Goal: Task Accomplishment & Management: Manage account settings

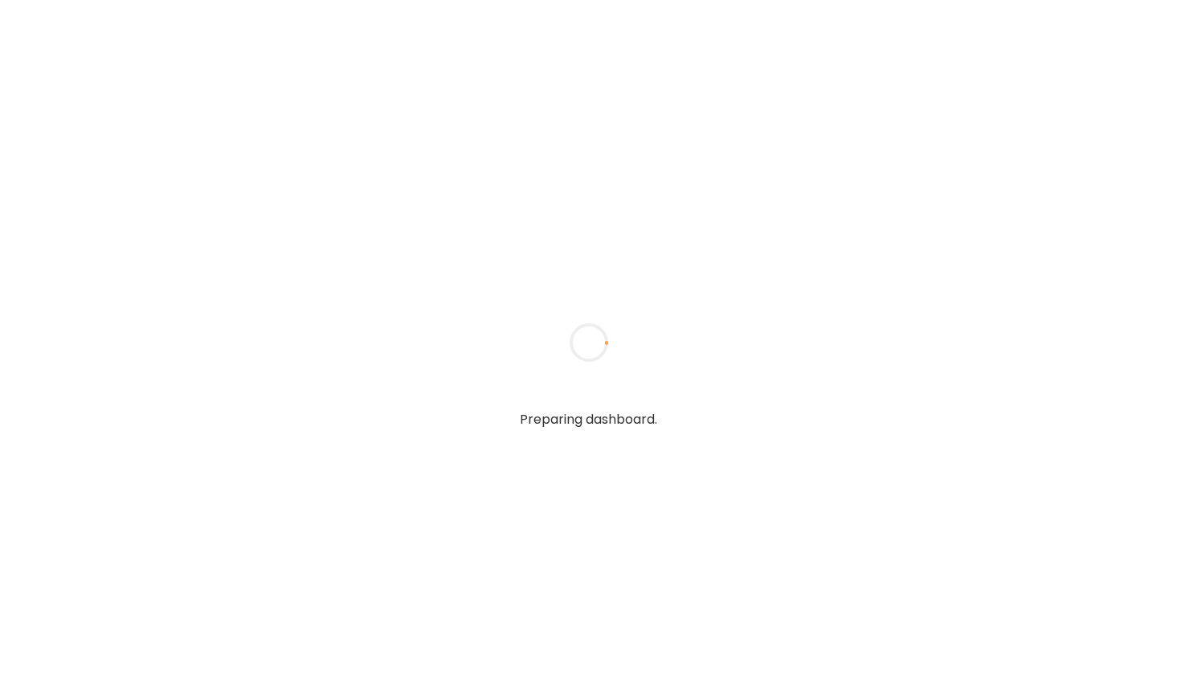
type textarea "**********"
type input "**********"
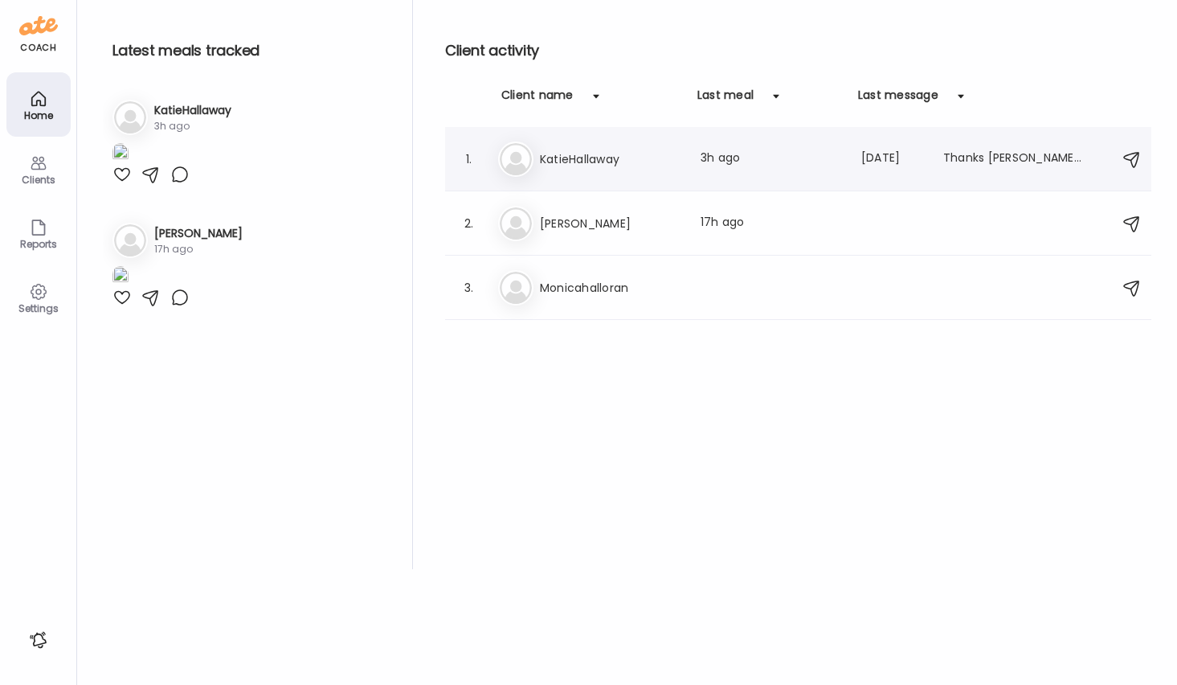
click at [598, 154] on h3 "KatieHallaway" at bounding box center [610, 158] width 141 height 19
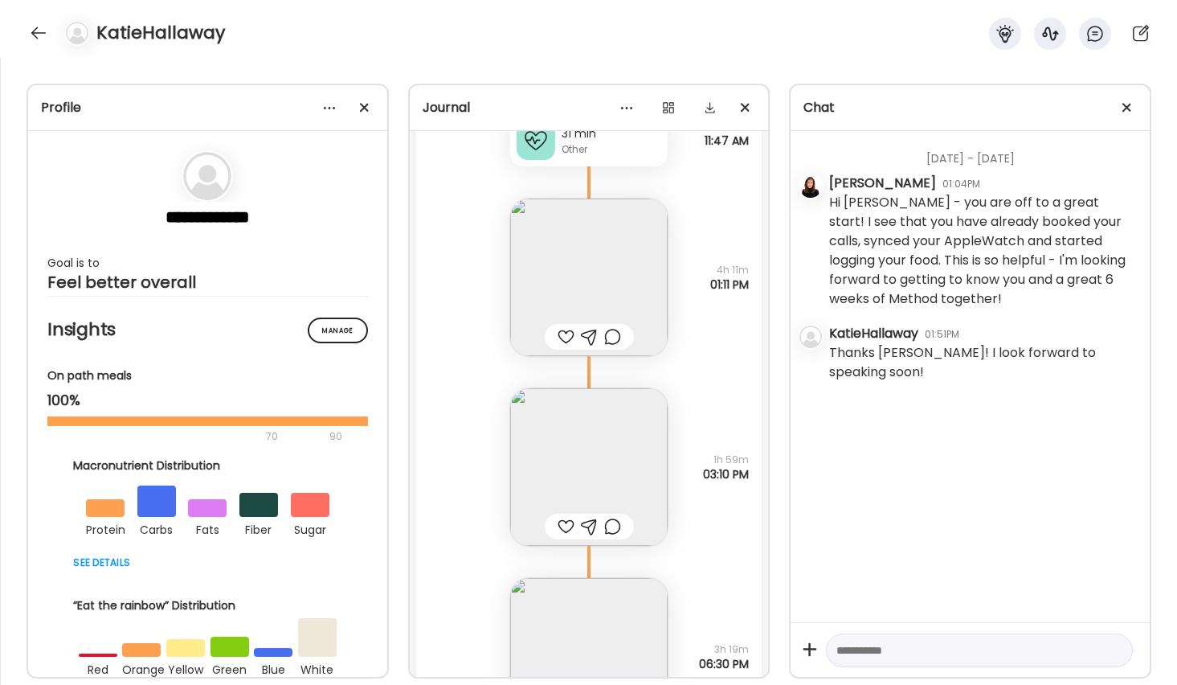
scroll to position [439, 0]
click at [619, 282] on img at bounding box center [588, 272] width 157 height 157
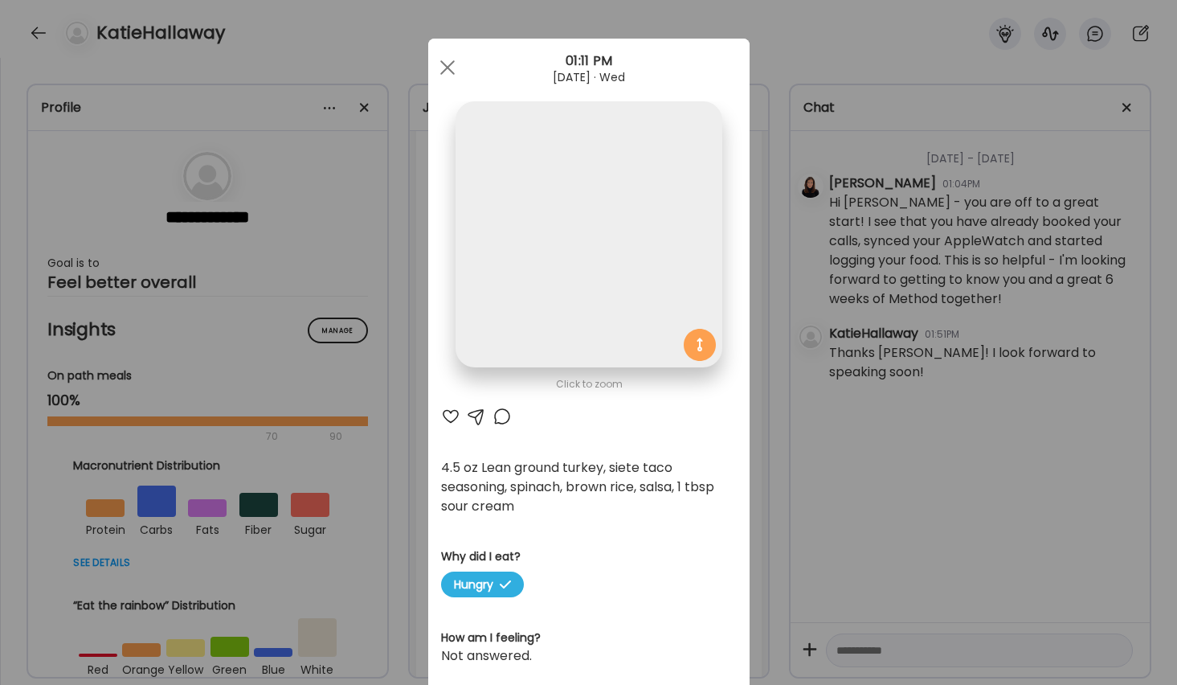
scroll to position [443, 0]
click at [619, 282] on img at bounding box center [589, 234] width 266 height 266
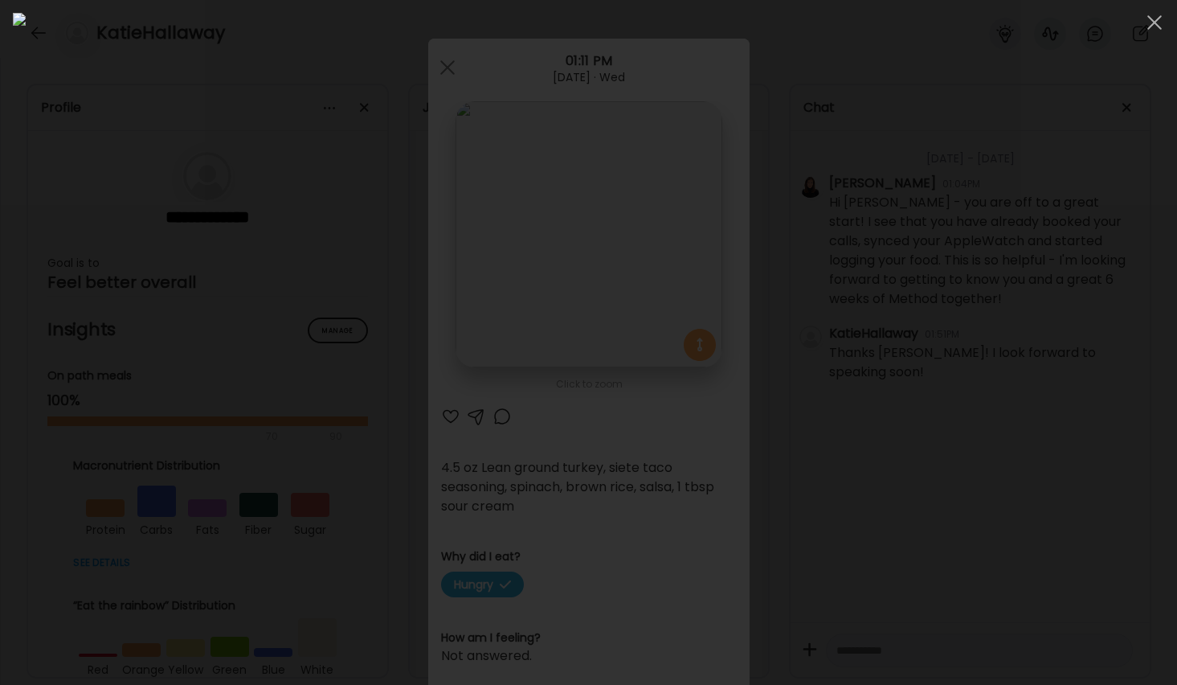
click at [624, 269] on img at bounding box center [588, 342] width 1151 height 659
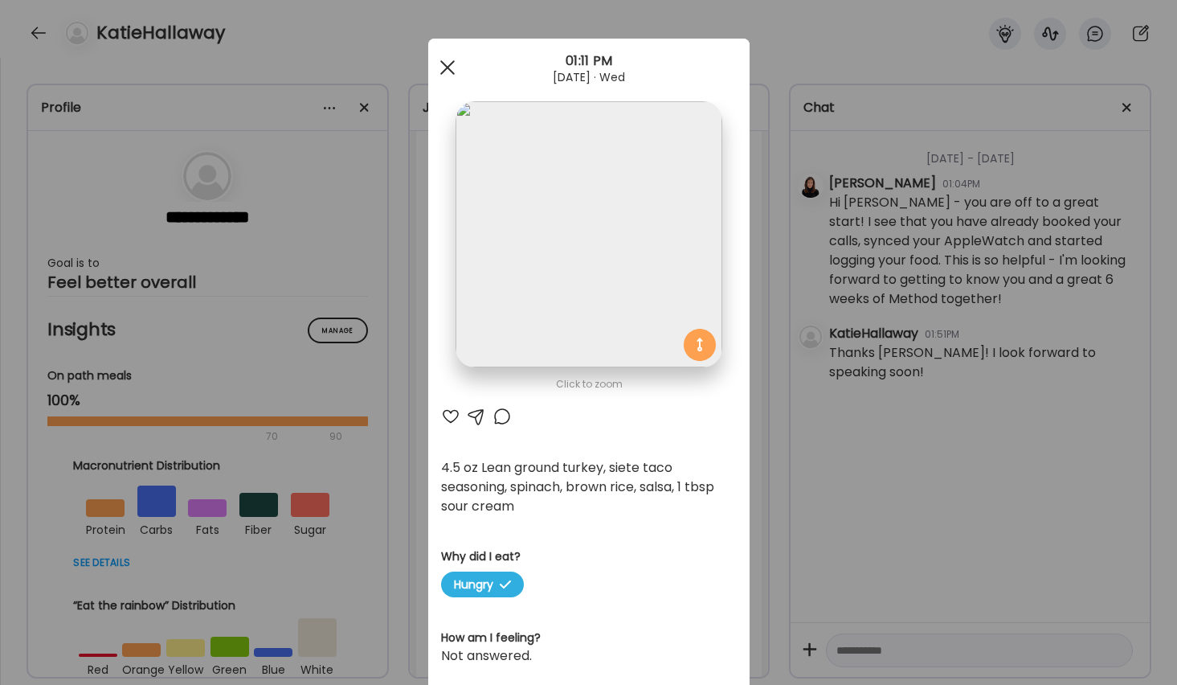
click at [452, 70] on div at bounding box center [447, 67] width 32 height 32
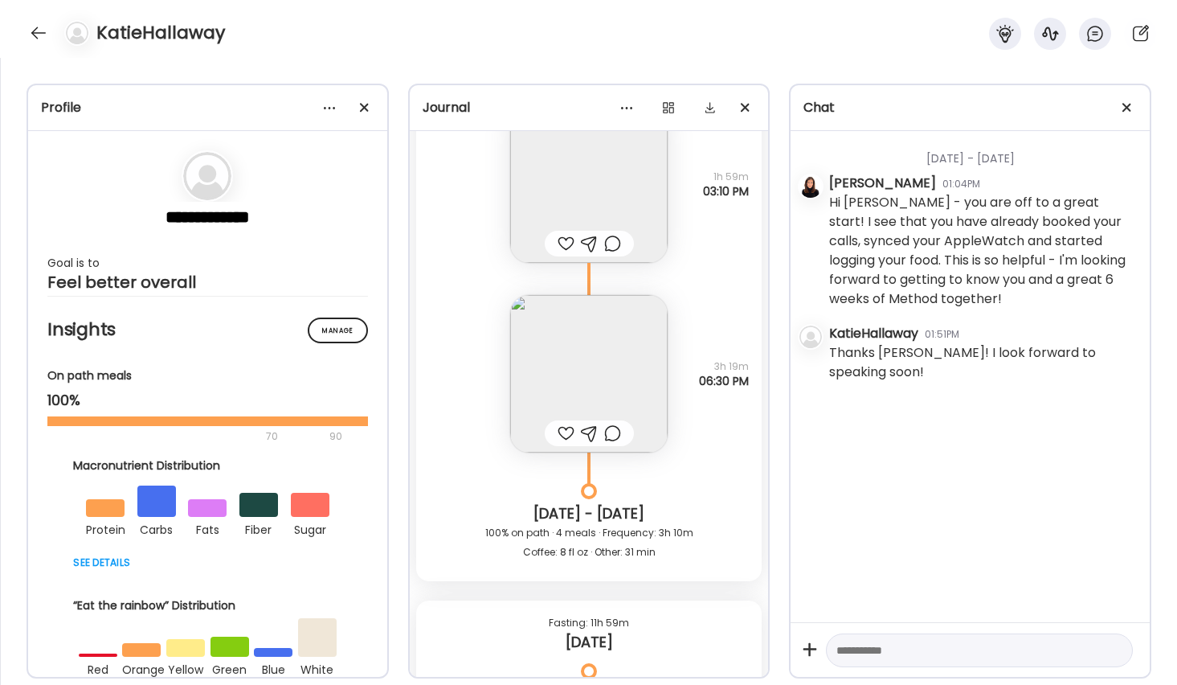
scroll to position [721, 0]
click at [558, 370] on img at bounding box center [588, 371] width 157 height 157
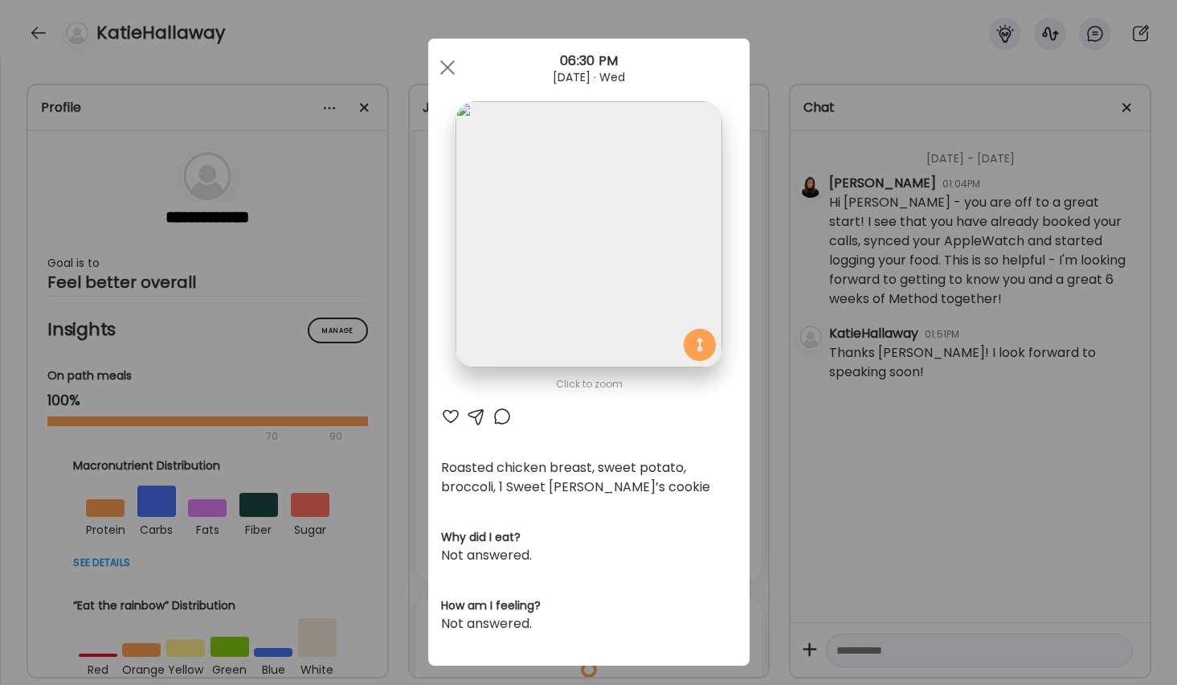
scroll to position [2, 0]
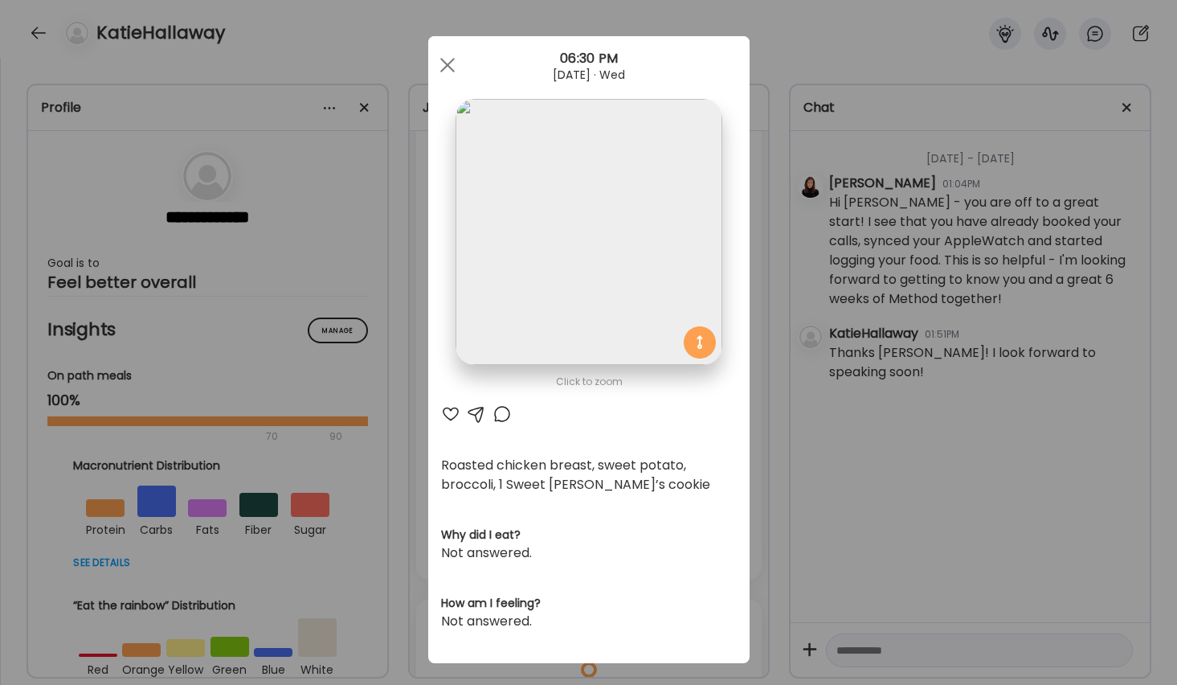
click at [412, 339] on div "Ate Coach Dashboard Wahoo! It’s official Take a moment to set up your Coach Pro…" at bounding box center [588, 342] width 1177 height 685
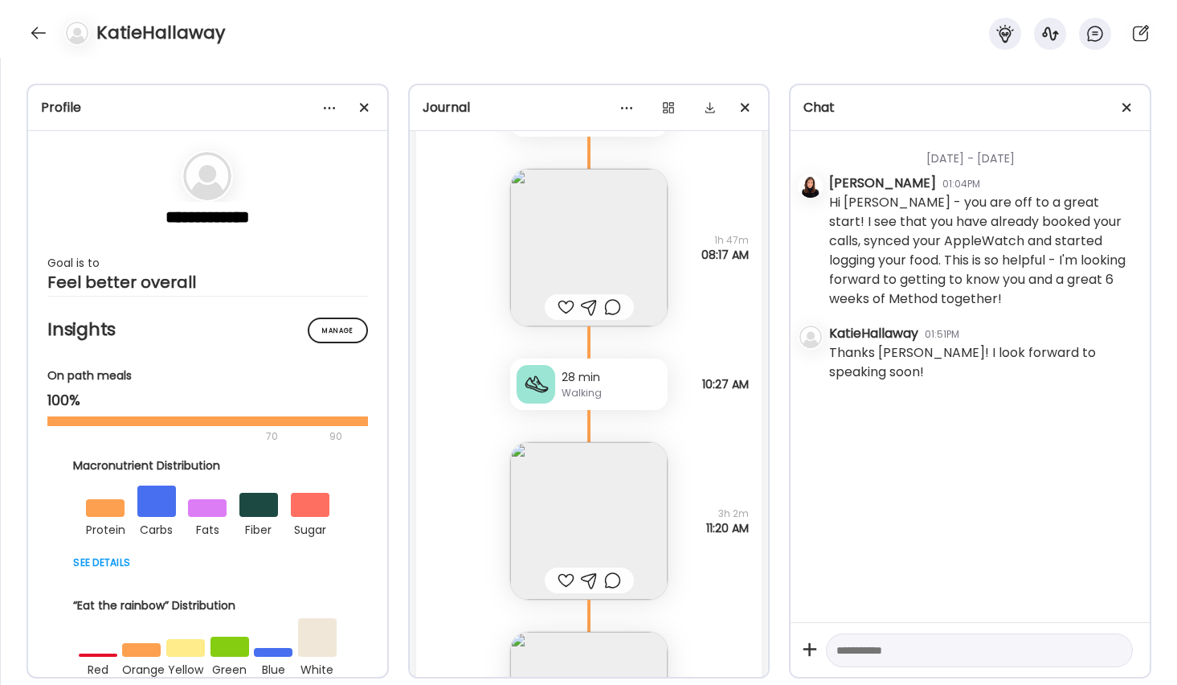
scroll to position [1539, 0]
click at [548, 231] on img at bounding box center [588, 242] width 157 height 157
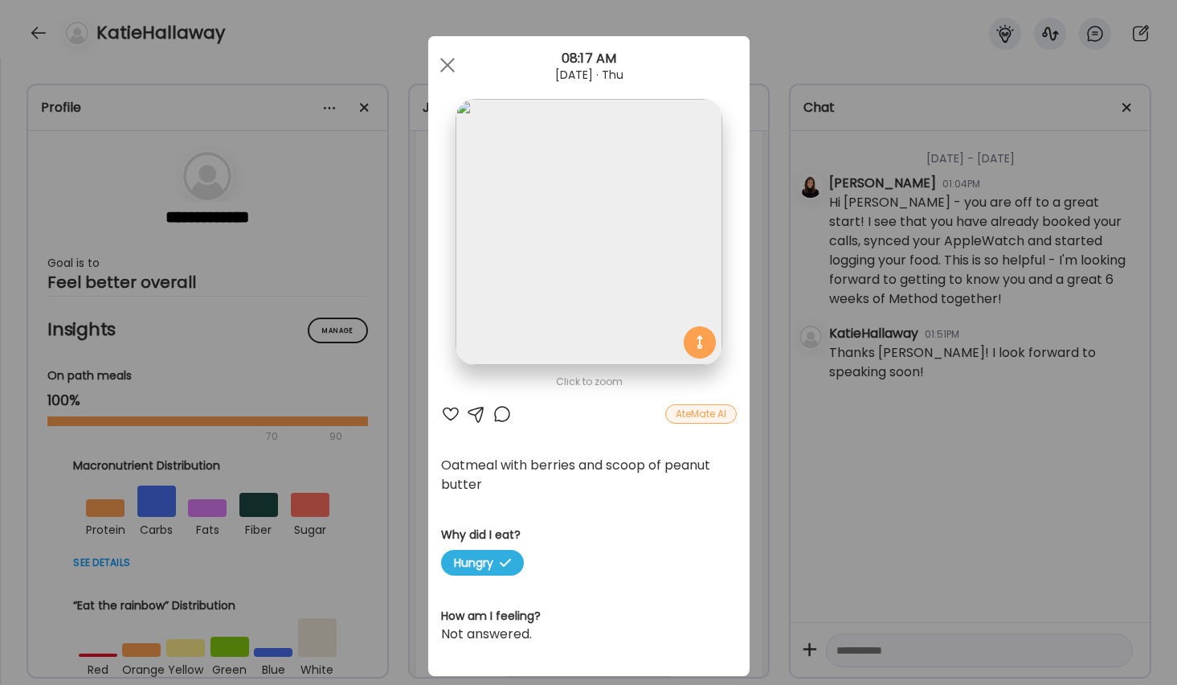
click at [767, 316] on div "Ate Coach Dashboard Wahoo! It’s official Take a moment to set up your Coach Pro…" at bounding box center [588, 342] width 1177 height 685
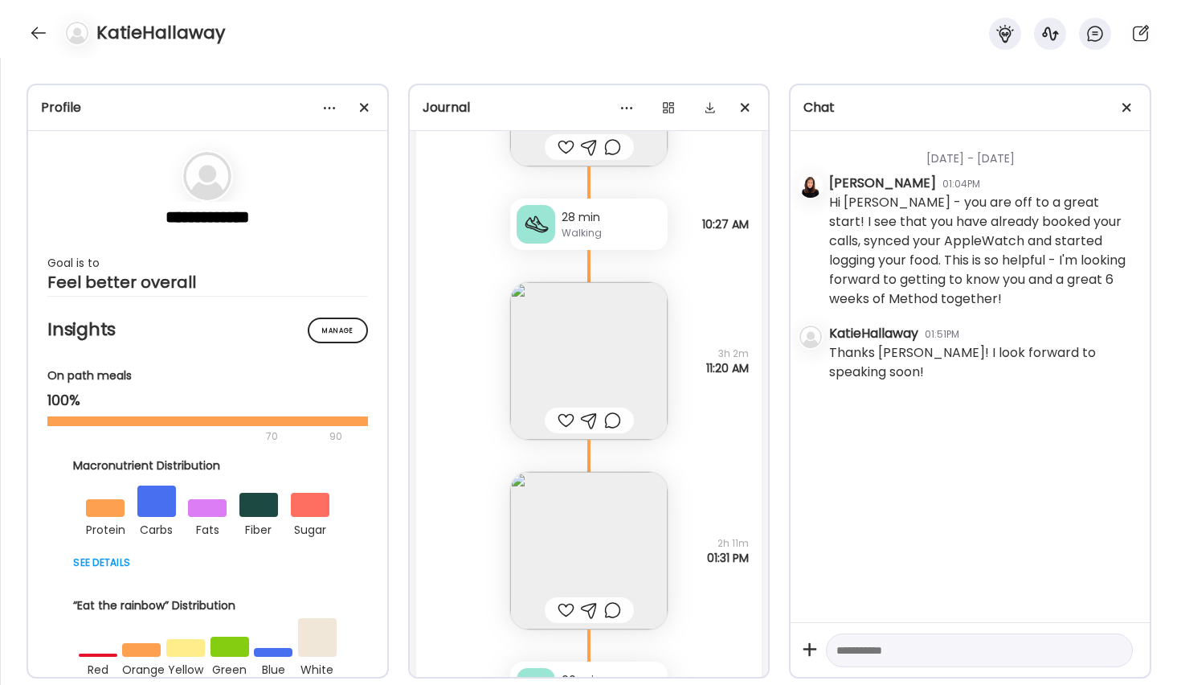
scroll to position [1757, 0]
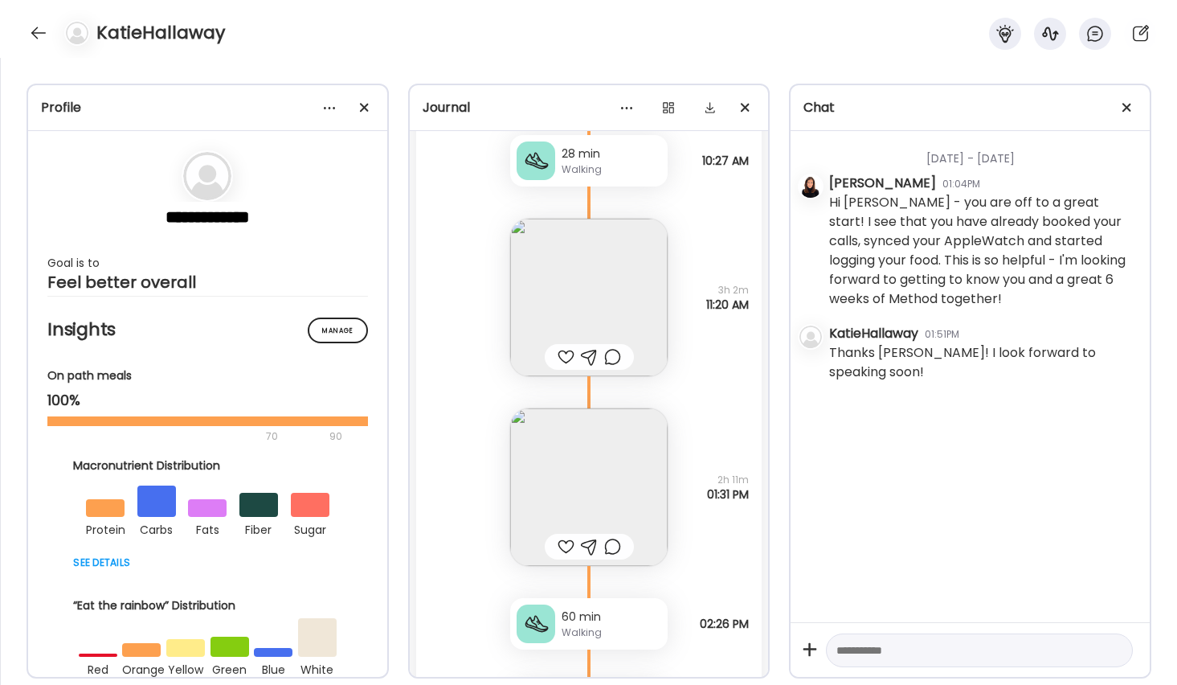
click at [582, 298] on img at bounding box center [588, 297] width 157 height 157
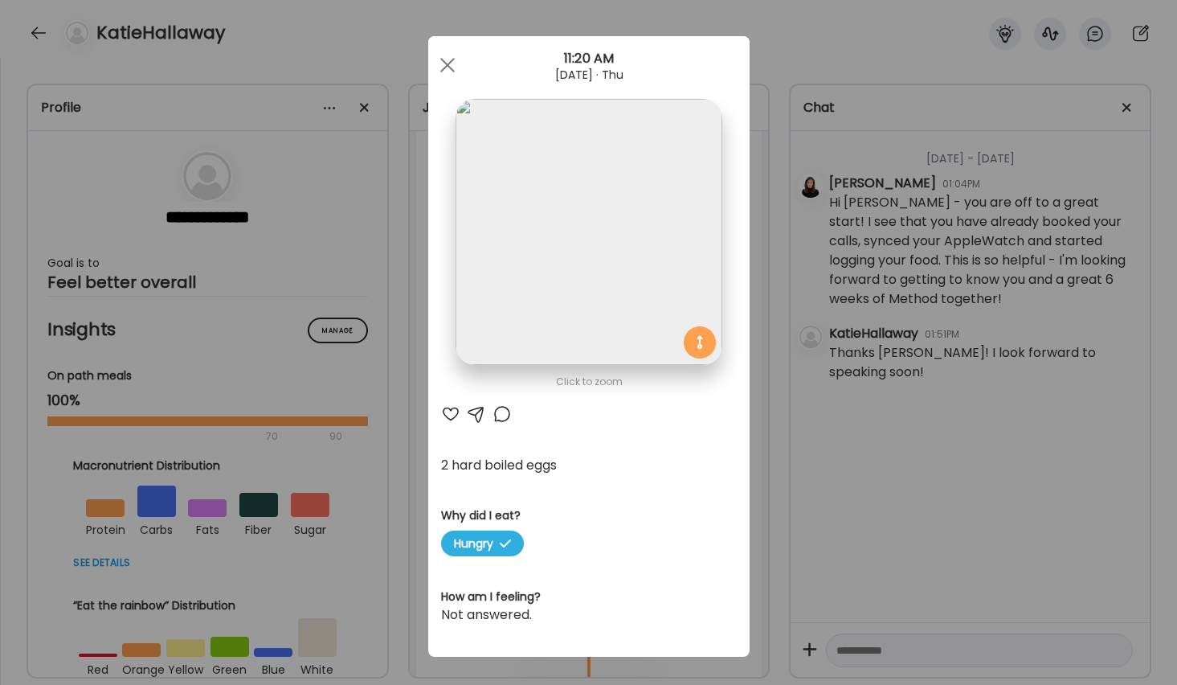
click at [776, 411] on div "Ate Coach Dashboard Wahoo! It’s official Take a moment to set up your Coach Pro…" at bounding box center [588, 342] width 1177 height 685
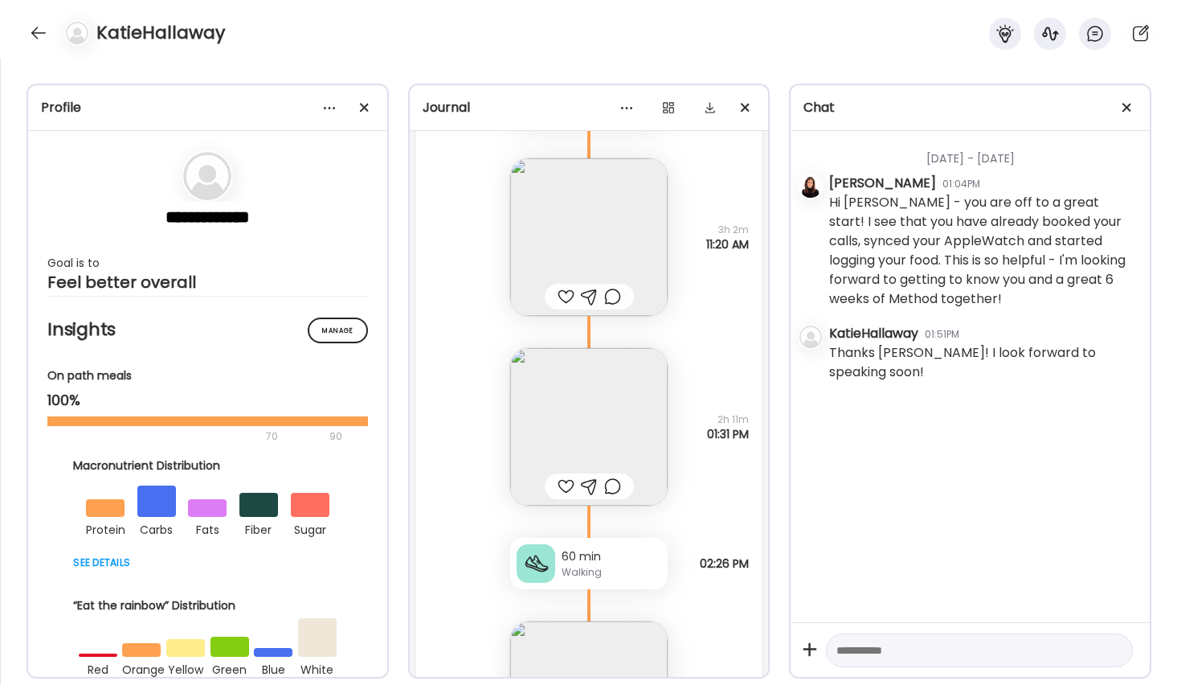
scroll to position [1821, 0]
click at [587, 409] on img at bounding box center [588, 423] width 157 height 157
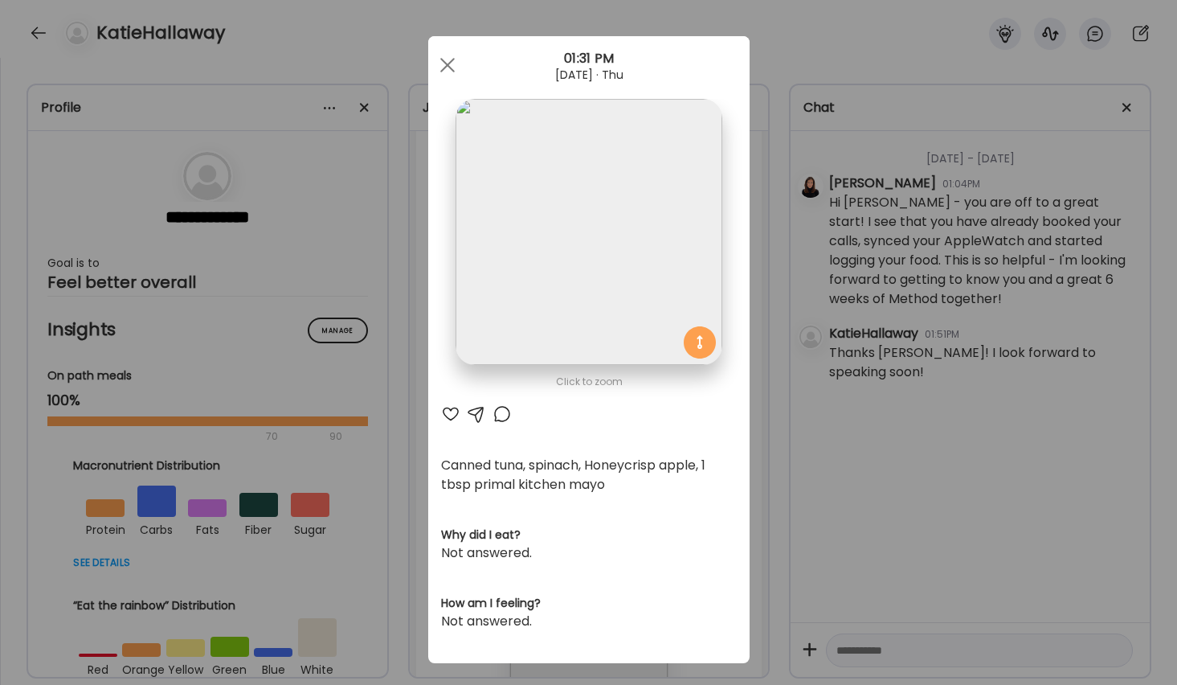
click at [757, 409] on div "Ate Coach Dashboard Wahoo! It’s official Take a moment to set up your Coach Pro…" at bounding box center [588, 342] width 1177 height 685
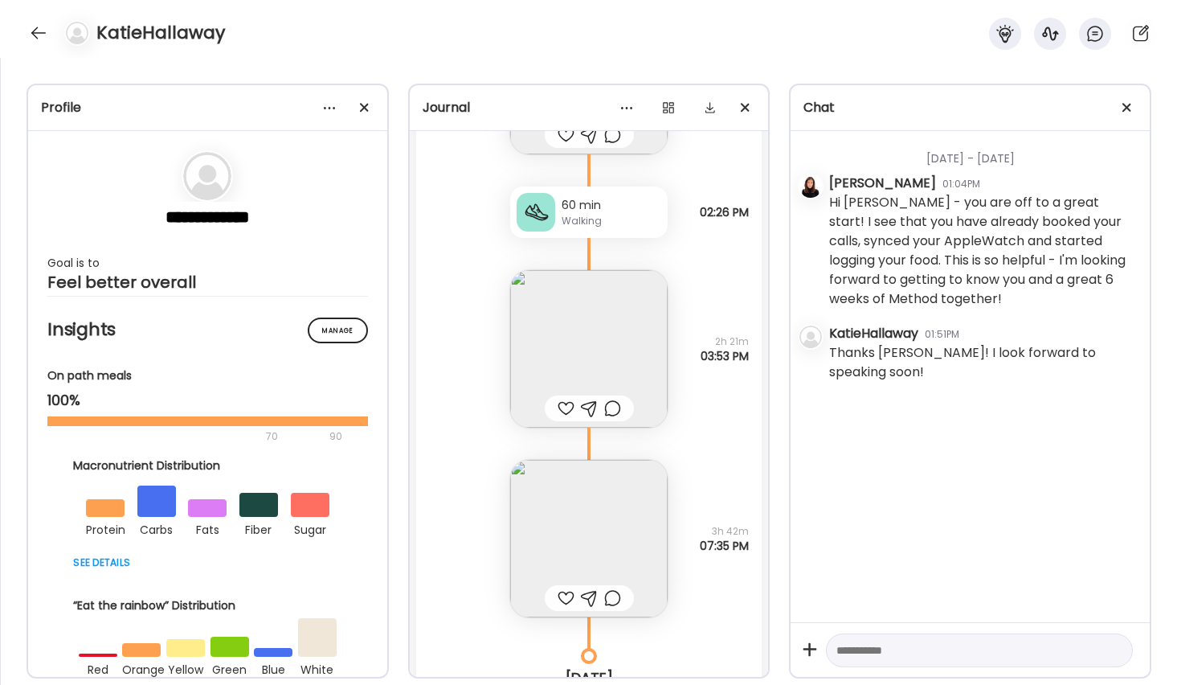
scroll to position [2178, 0]
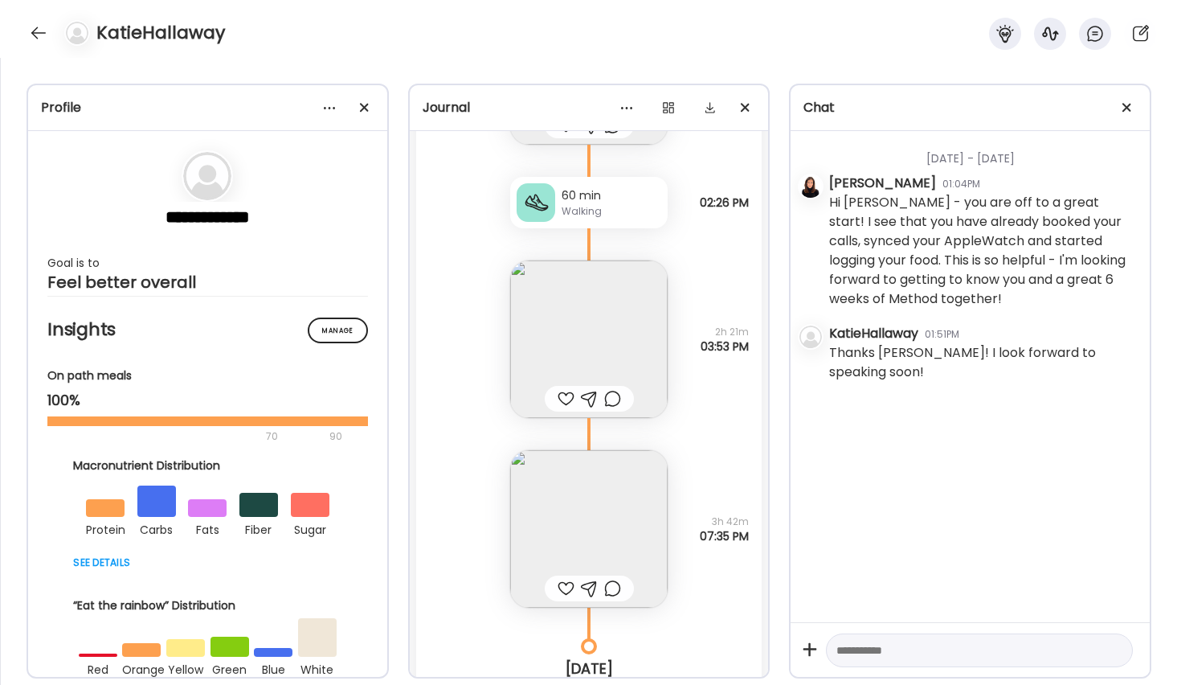
click at [621, 354] on img at bounding box center [588, 338] width 157 height 157
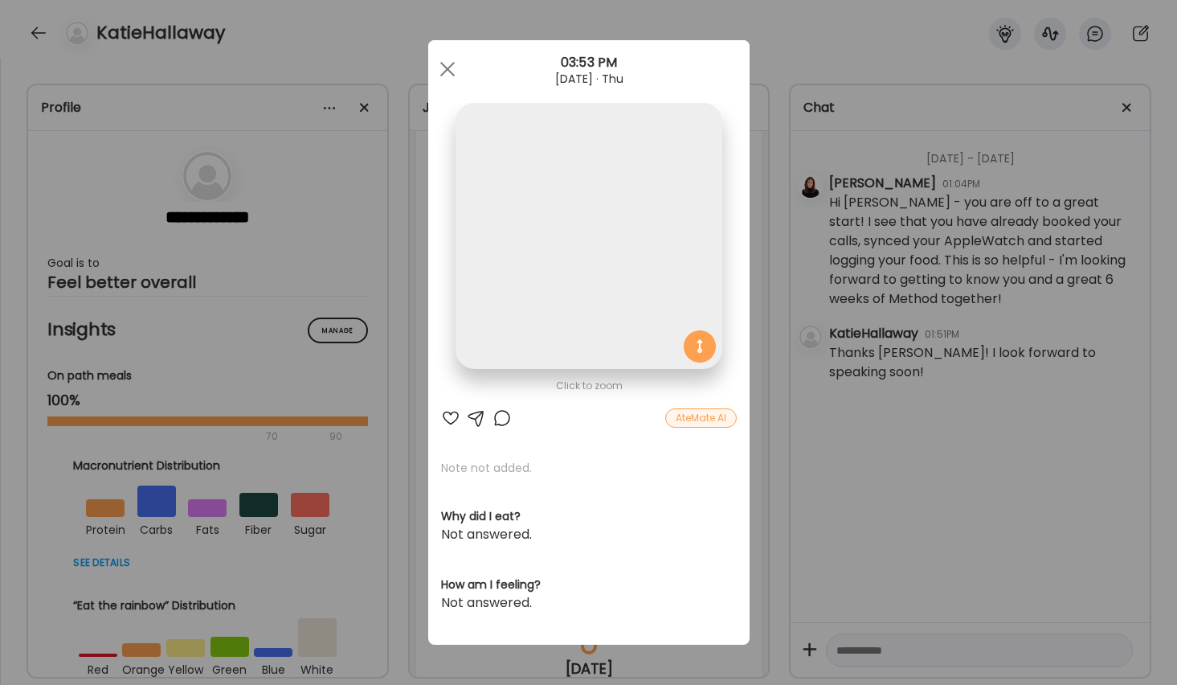
scroll to position [0, 0]
click at [775, 392] on div "Ate Coach Dashboard Wahoo! It’s official Take a moment to set up your Coach Pro…" at bounding box center [588, 342] width 1177 height 685
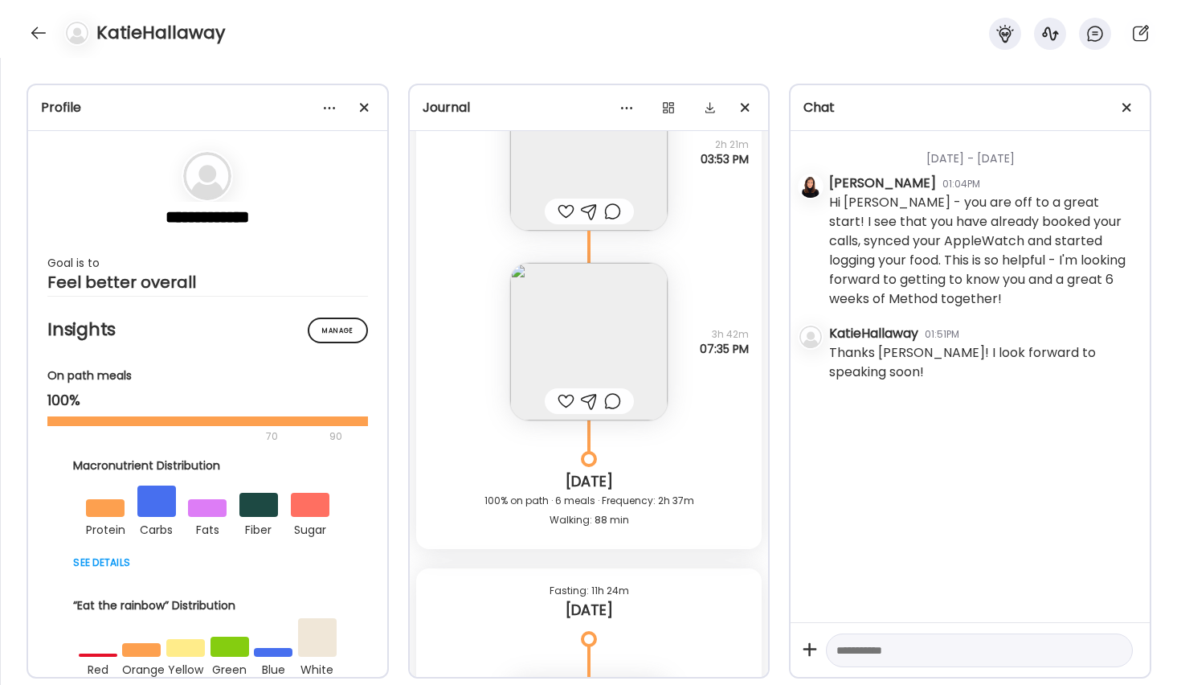
click at [576, 328] on img at bounding box center [588, 341] width 157 height 157
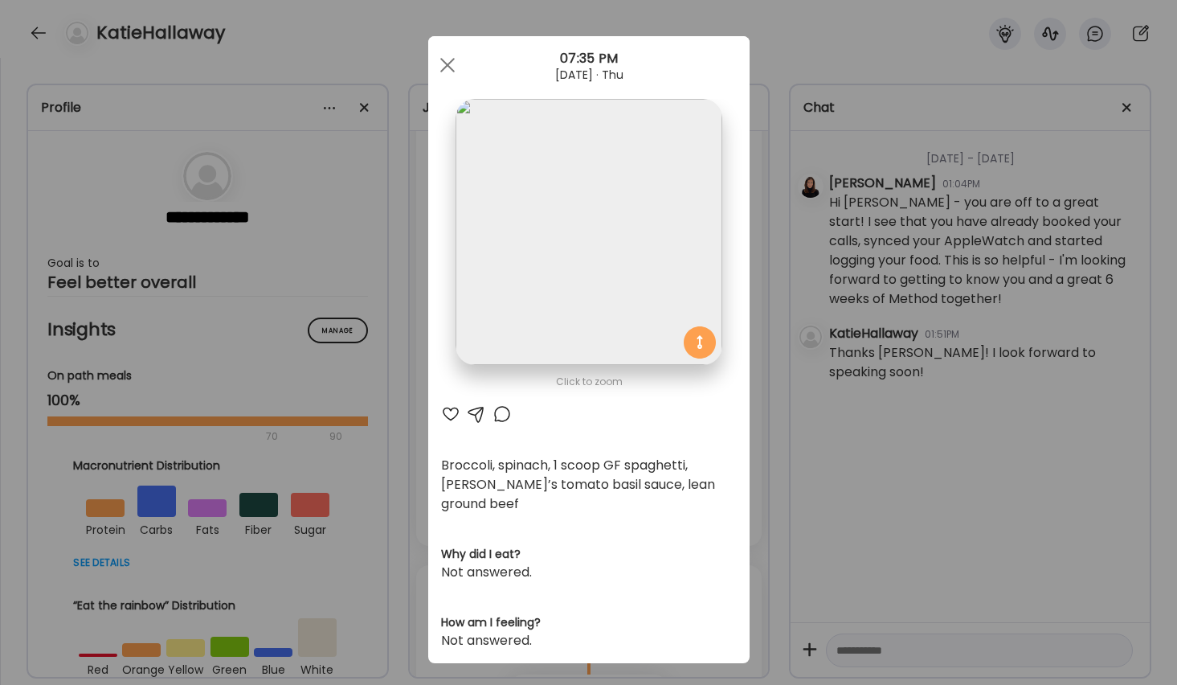
scroll to position [3, 0]
click at [777, 411] on div "Ate Coach Dashboard Wahoo! It’s official Take a moment to set up your Coach Pro…" at bounding box center [588, 342] width 1177 height 685
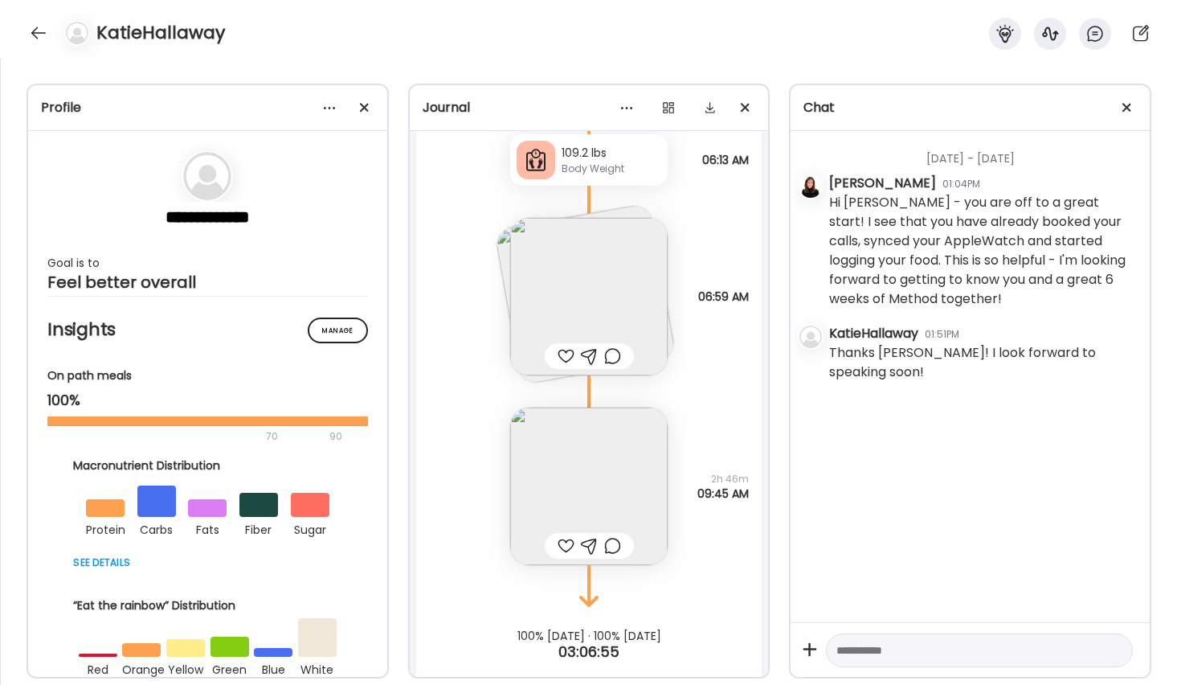
scroll to position [2917, 0]
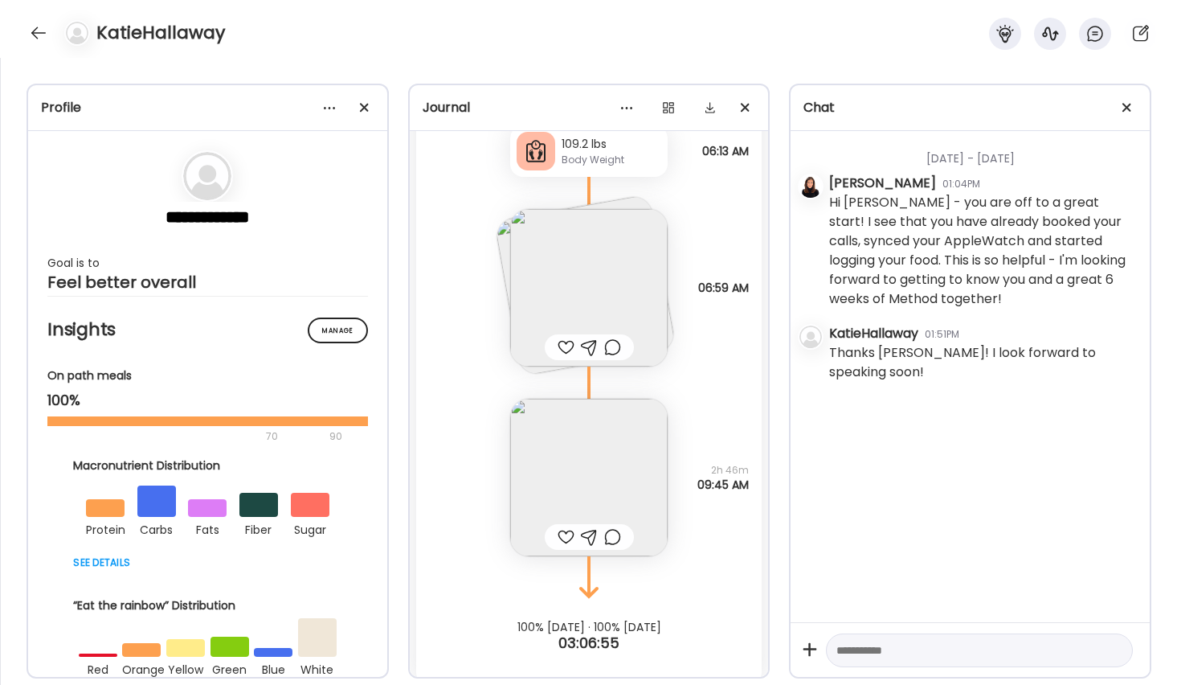
click at [599, 293] on img at bounding box center [588, 287] width 157 height 157
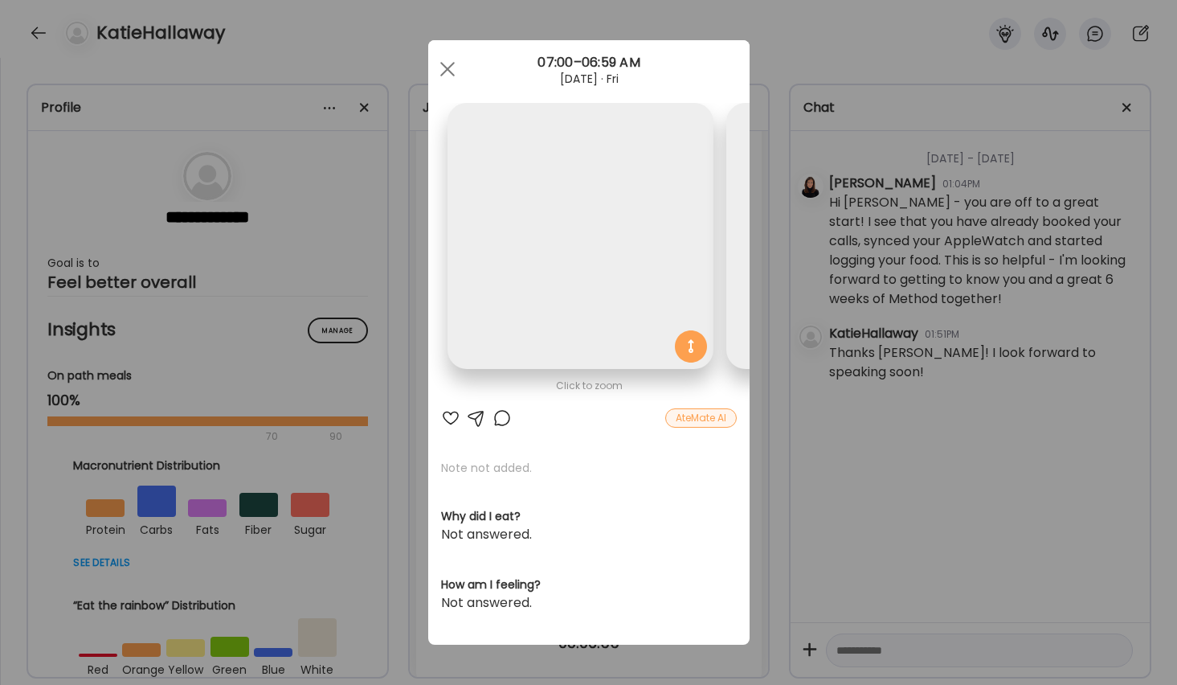
scroll to position [0, 262]
click at [599, 293] on img at bounding box center [597, 236] width 266 height 266
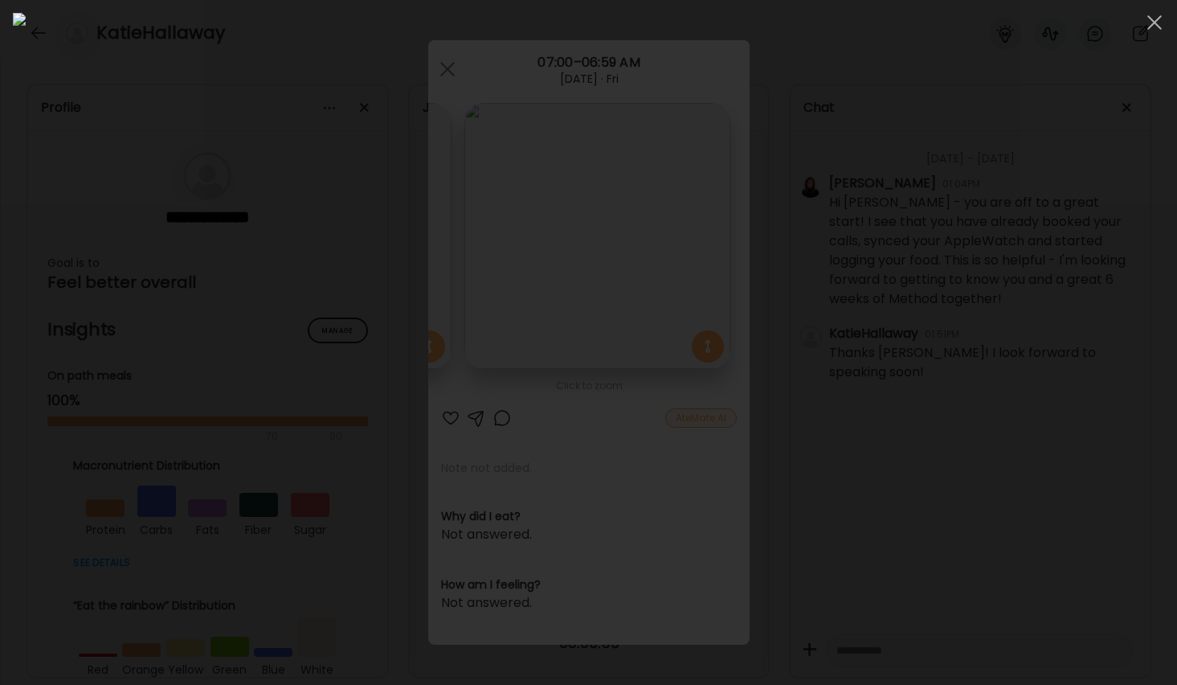
click at [599, 293] on img at bounding box center [588, 342] width 1151 height 659
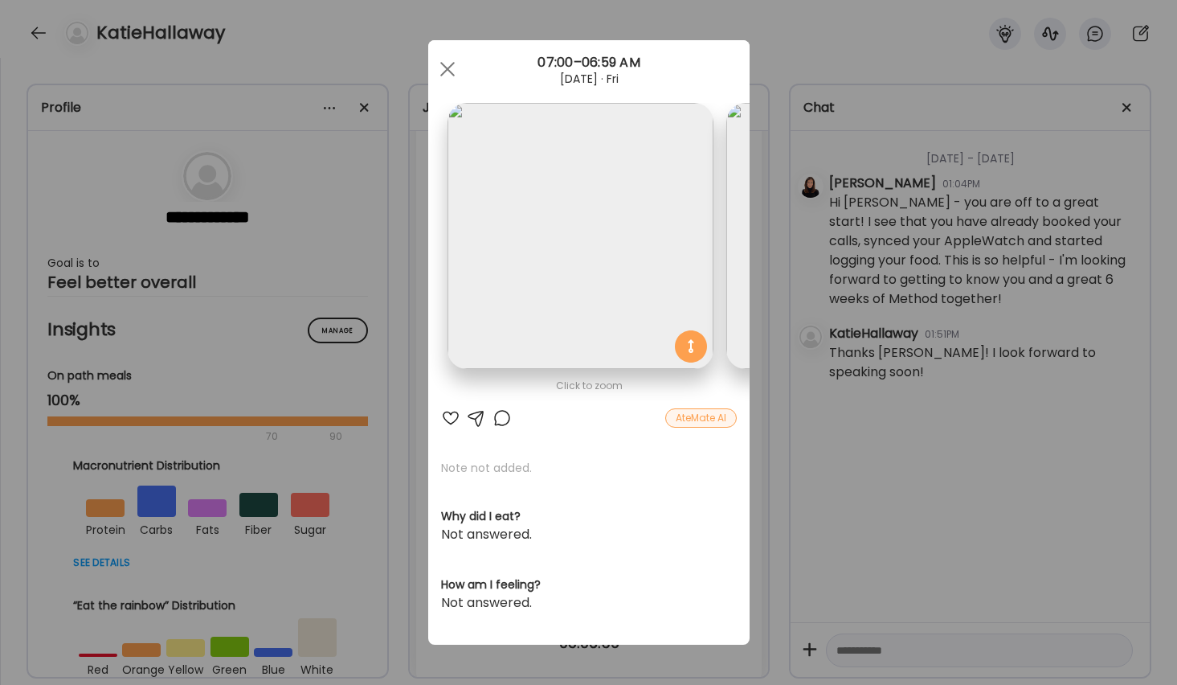
click at [776, 390] on div "Ate Coach Dashboard Wahoo! It’s official Take a moment to set up your Coach Pro…" at bounding box center [588, 342] width 1177 height 685
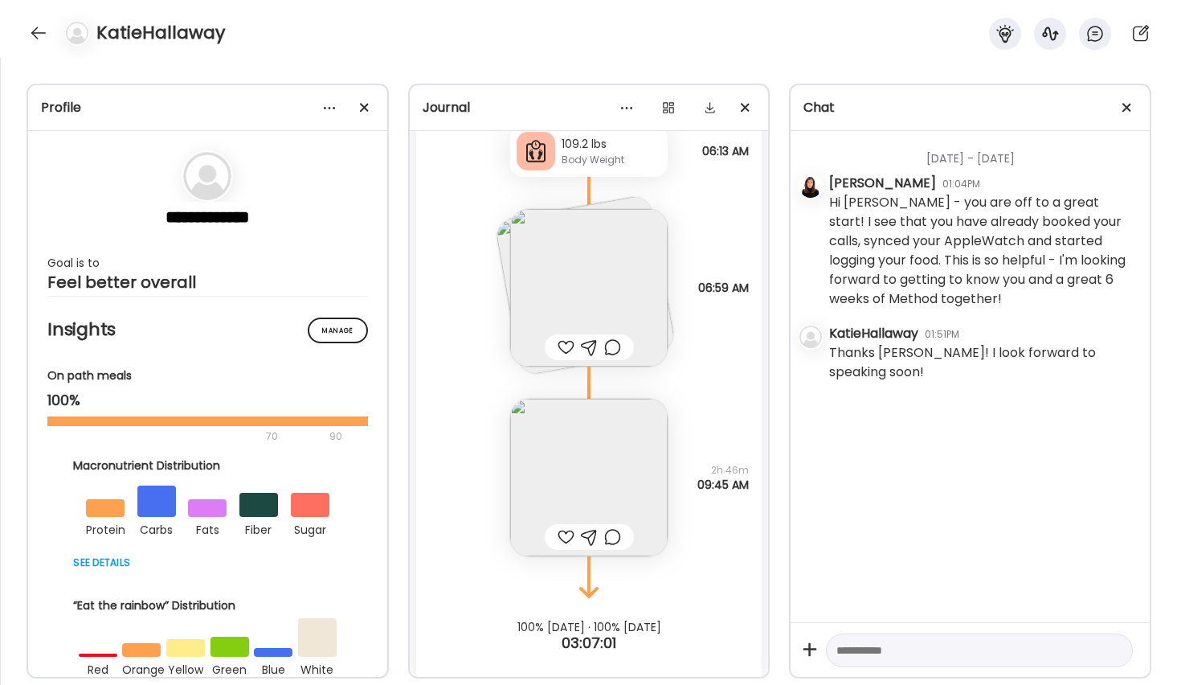
click at [578, 468] on img at bounding box center [588, 477] width 157 height 157
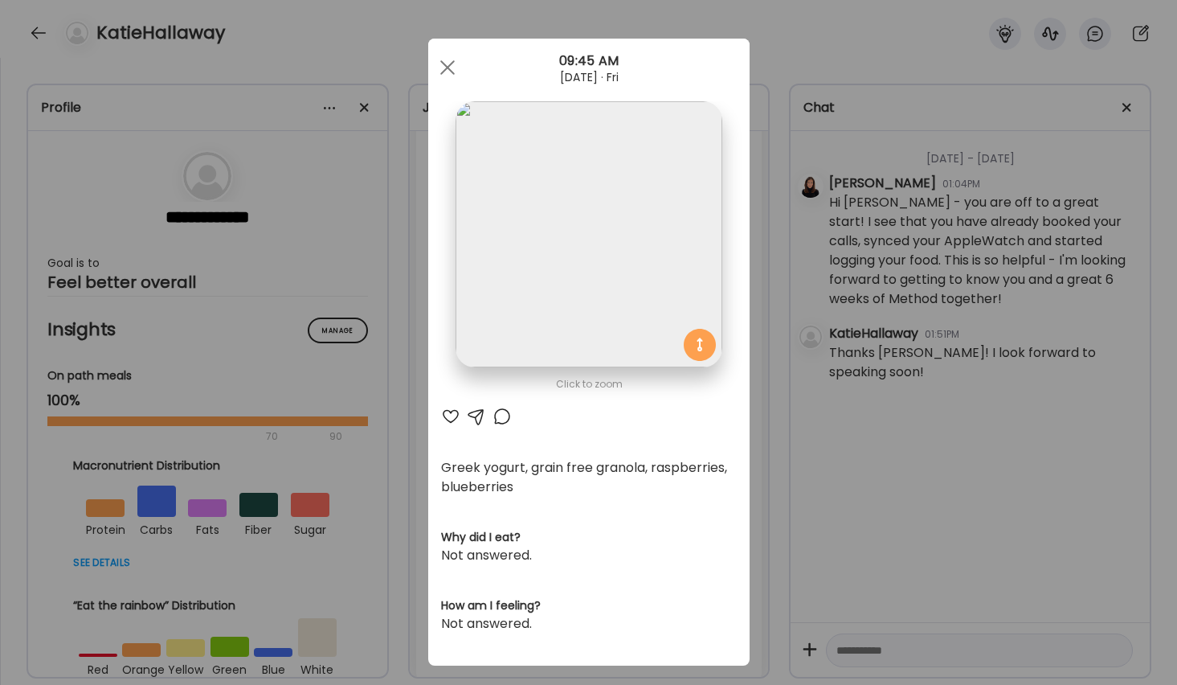
click at [780, 453] on div "Ate Coach Dashboard Wahoo! It’s official Take a moment to set up your Coach Pro…" at bounding box center [588, 342] width 1177 height 685
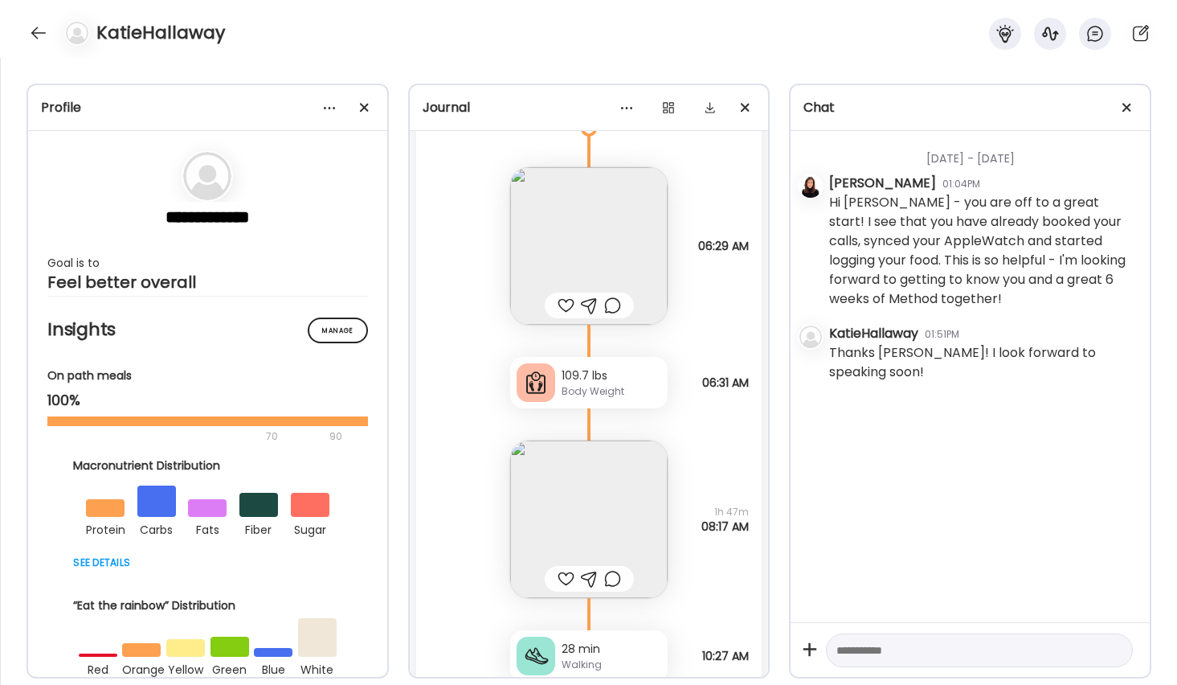
scroll to position [1259, 0]
click at [581, 263] on img at bounding box center [588, 248] width 157 height 157
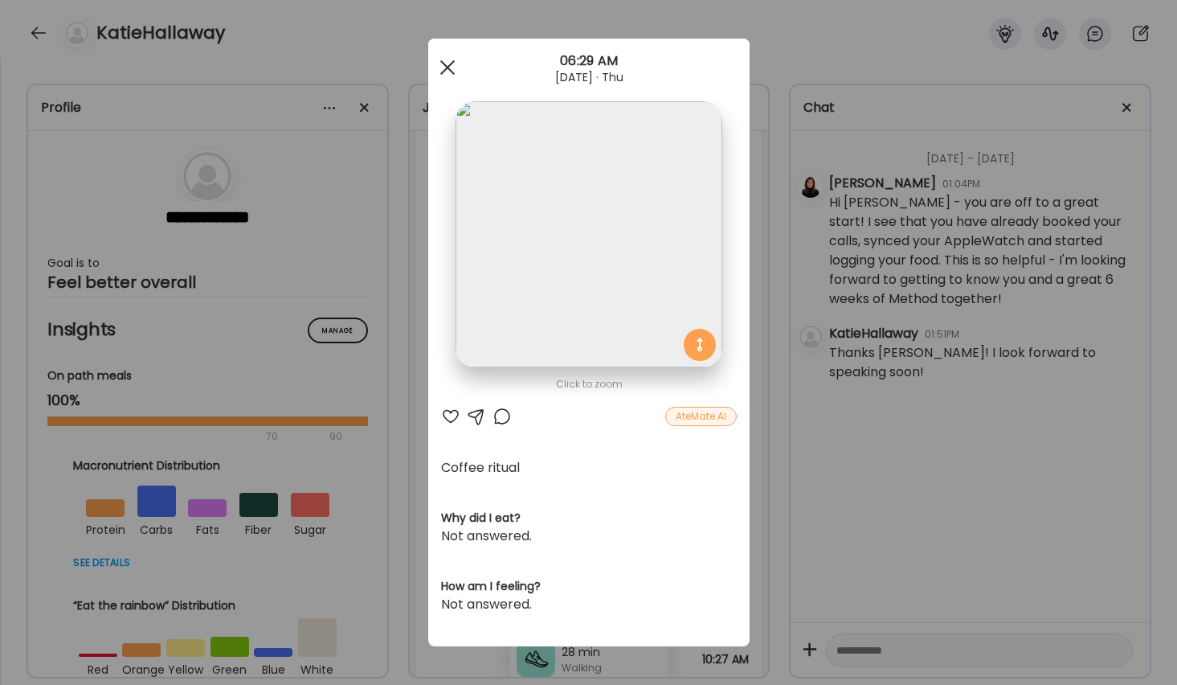
click at [445, 67] on div at bounding box center [447, 67] width 32 height 32
